Goal: Transaction & Acquisition: Book appointment/travel/reservation

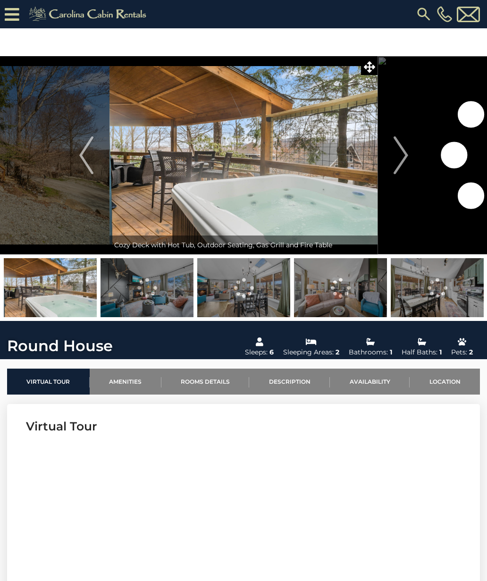
click at [401, 153] on img "Next" at bounding box center [401, 155] width 14 height 38
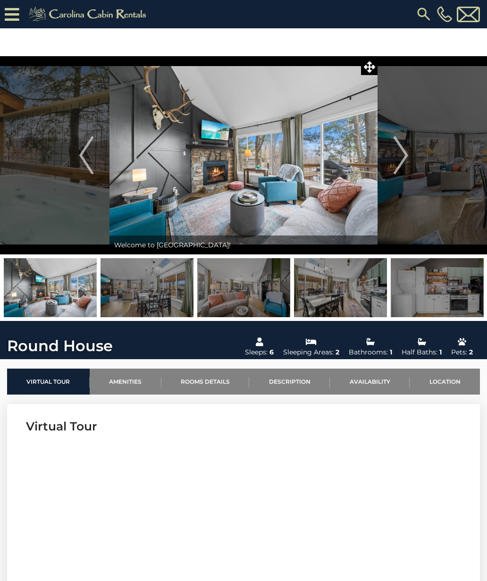
click at [399, 155] on img "Next" at bounding box center [401, 155] width 14 height 38
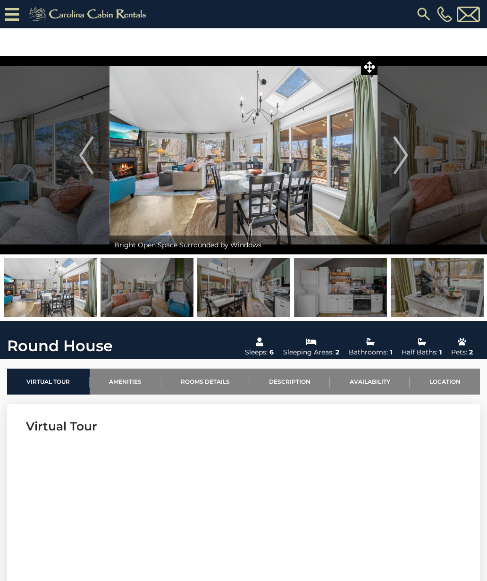
click at [399, 151] on img "Next" at bounding box center [401, 155] width 14 height 38
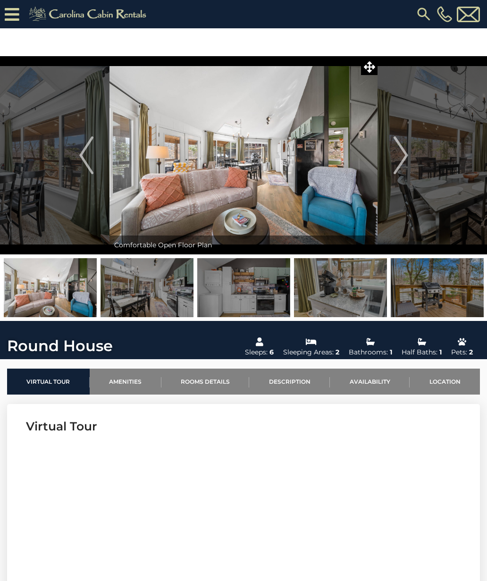
click at [399, 148] on img "Next" at bounding box center [401, 155] width 14 height 38
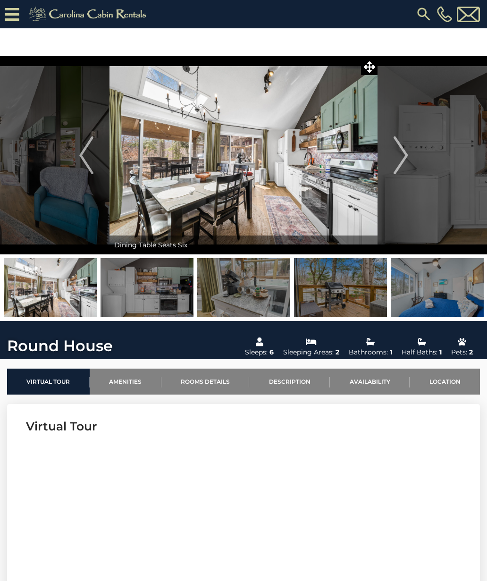
click at [399, 148] on img "Next" at bounding box center [401, 155] width 14 height 38
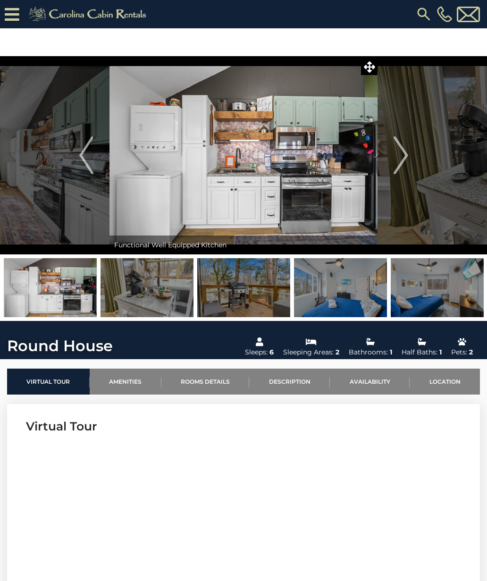
click at [396, 150] on img "Next" at bounding box center [401, 155] width 14 height 38
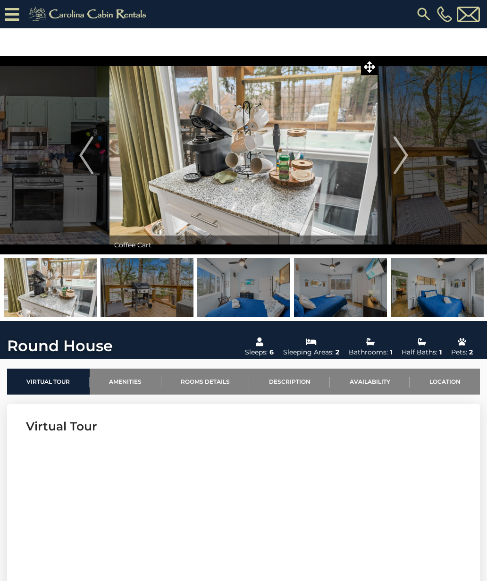
click at [395, 150] on img "Next" at bounding box center [401, 155] width 14 height 38
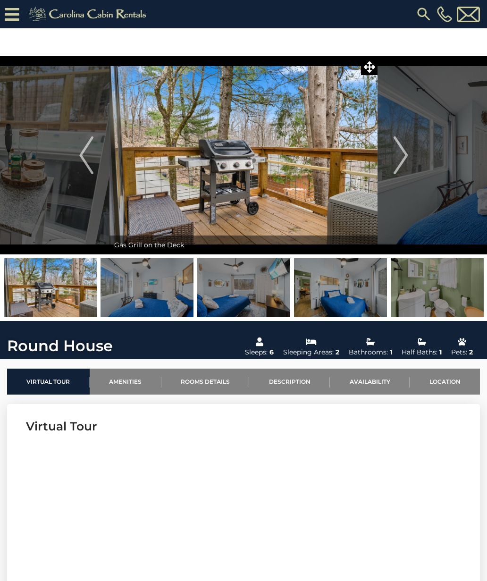
click at [393, 152] on button "Next" at bounding box center [400, 155] width 47 height 198
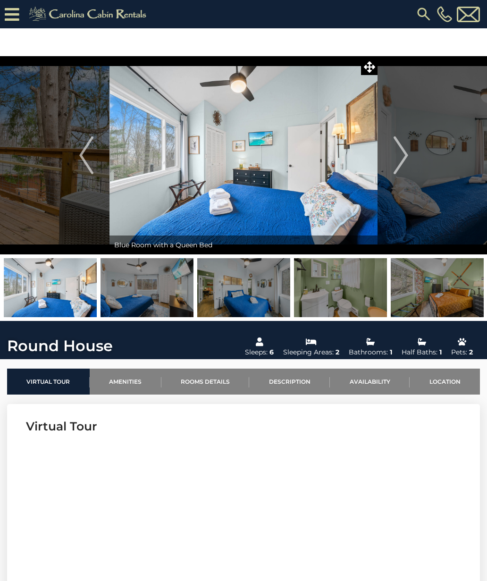
click at [392, 153] on button "Next" at bounding box center [400, 155] width 47 height 198
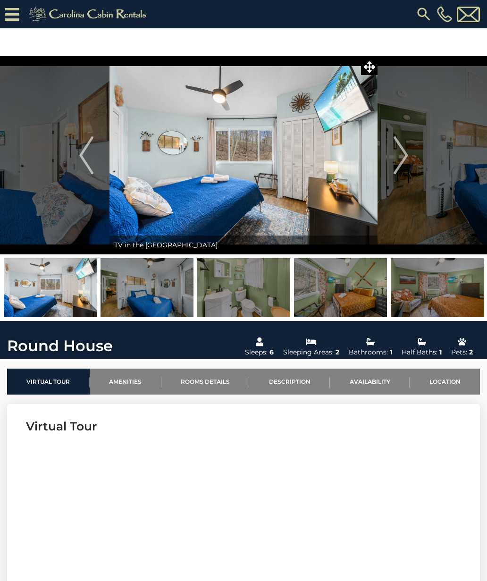
click at [394, 153] on img "Next" at bounding box center [401, 155] width 14 height 38
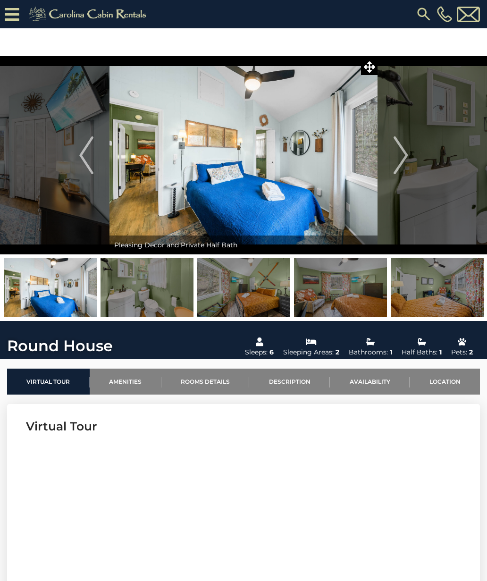
click at [394, 151] on img "Next" at bounding box center [401, 155] width 14 height 38
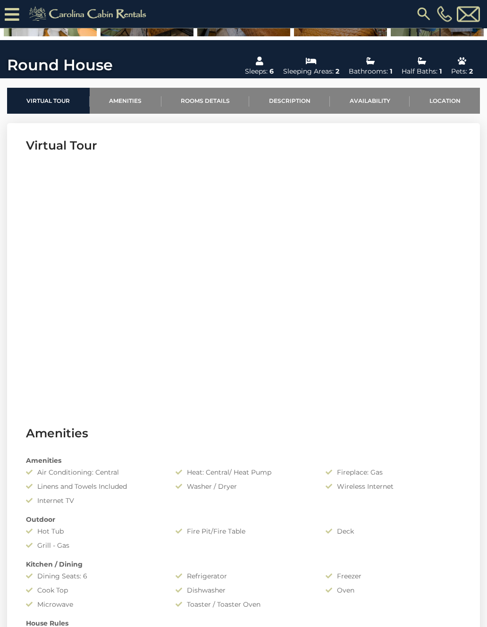
scroll to position [252, 0]
click at [376, 107] on link "Availability" at bounding box center [370, 101] width 80 height 26
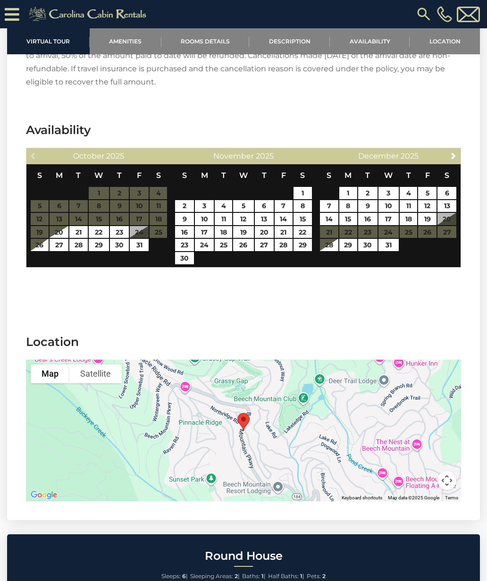
scroll to position [1417, 0]
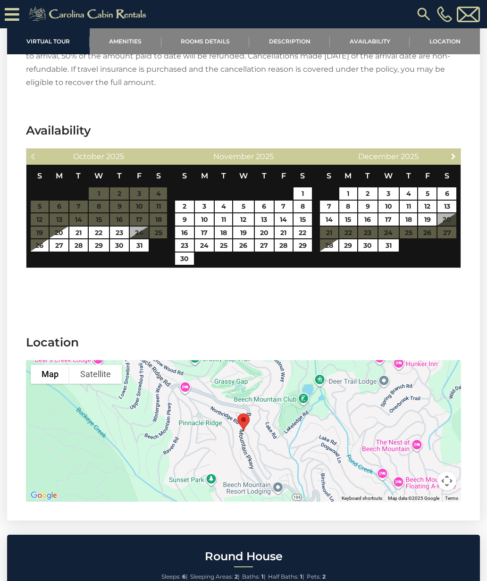
click at [456, 157] on span "Next" at bounding box center [454, 156] width 8 height 8
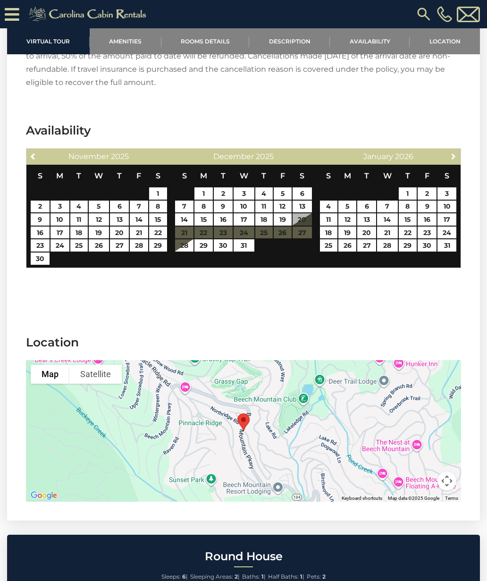
click at [457, 158] on span "Next" at bounding box center [454, 156] width 8 height 8
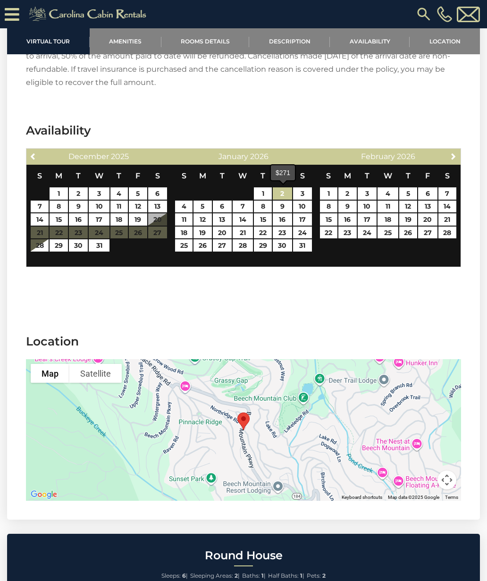
click at [292, 193] on link "2" at bounding box center [282, 193] width 19 height 12
type input "**********"
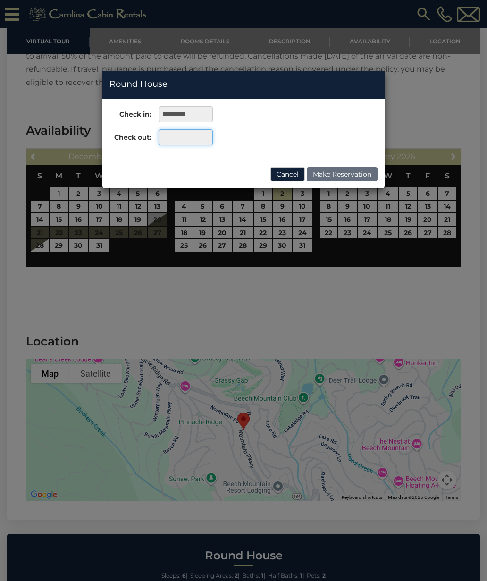
click at [203, 133] on input "text" at bounding box center [186, 137] width 54 height 16
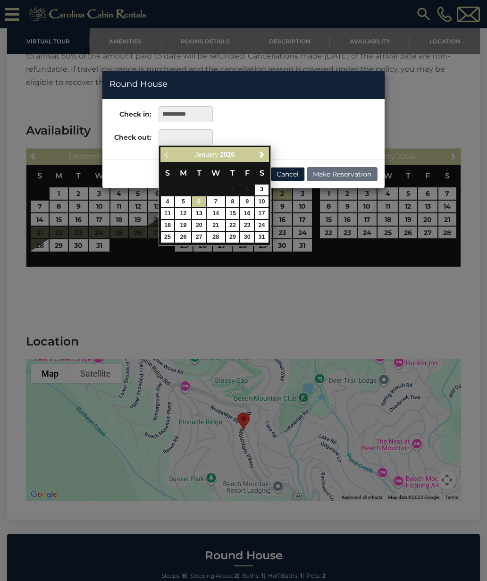
click at [206, 202] on link "6" at bounding box center [199, 201] width 14 height 11
type input "**********"
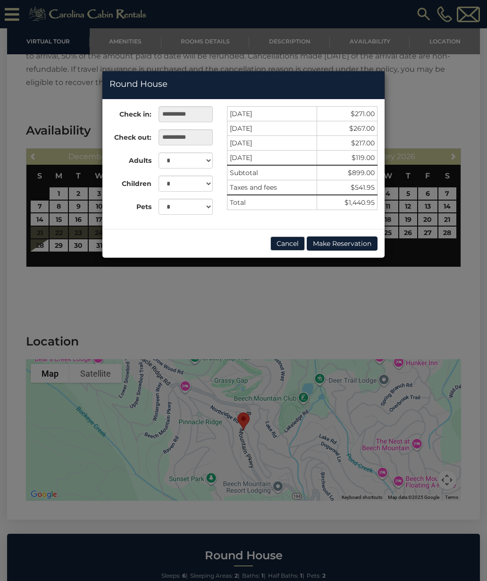
click at [285, 248] on button "Cancel" at bounding box center [287, 243] width 34 height 14
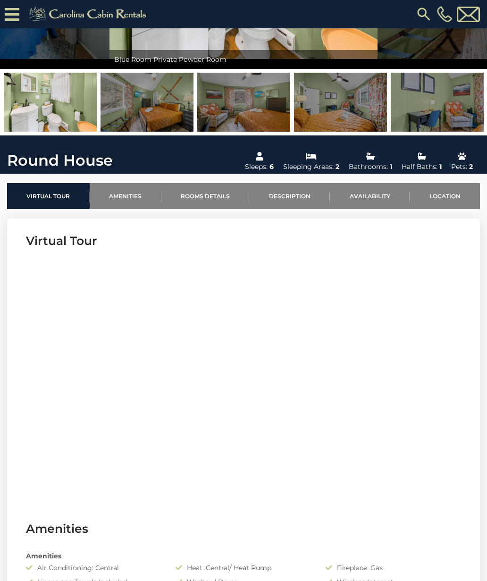
scroll to position [155, 0]
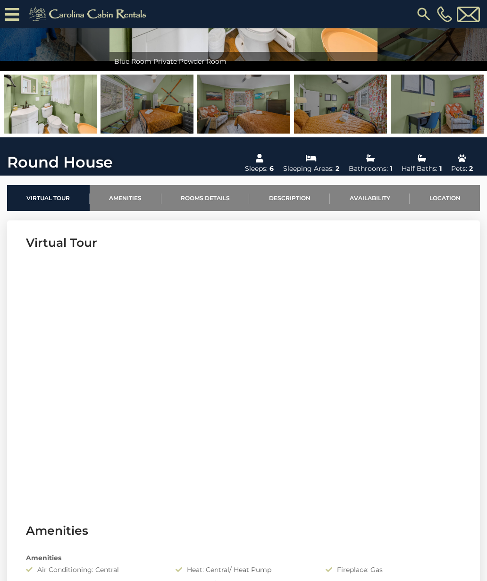
click at [450, 197] on link "Location" at bounding box center [445, 198] width 70 height 26
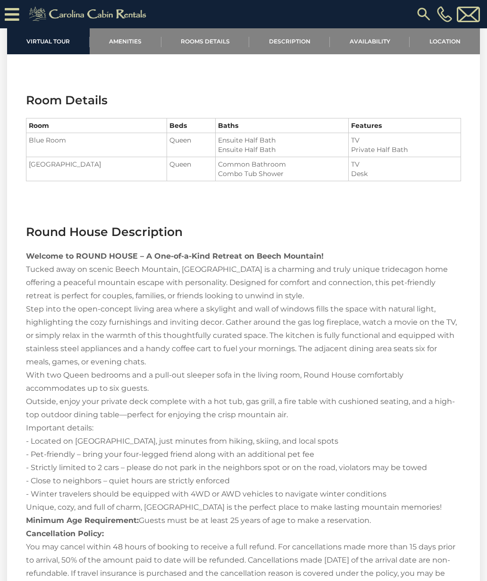
scroll to position [891, 0]
